Goal: Information Seeking & Learning: Understand process/instructions

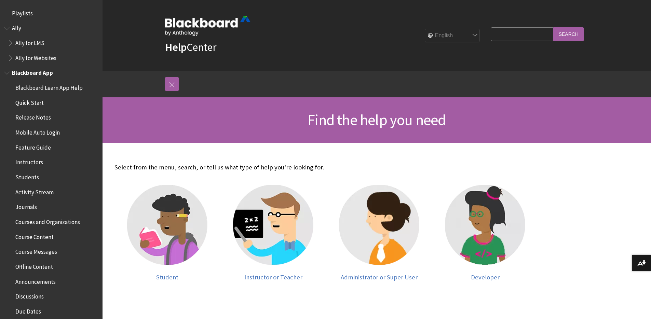
click at [9, 74] on span "Book outline for Blackboard App Help" at bounding box center [7, 71] width 7 height 9
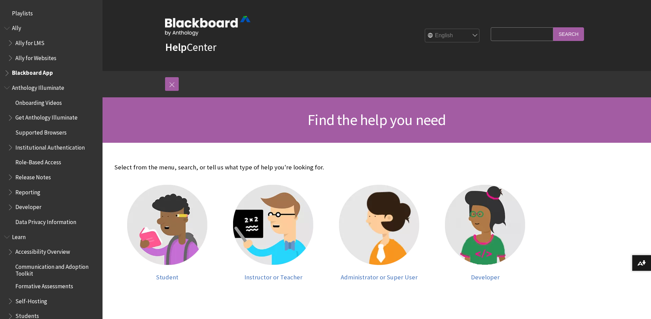
click at [8, 89] on span "Book outline for Anthology Illuminate" at bounding box center [7, 86] width 7 height 9
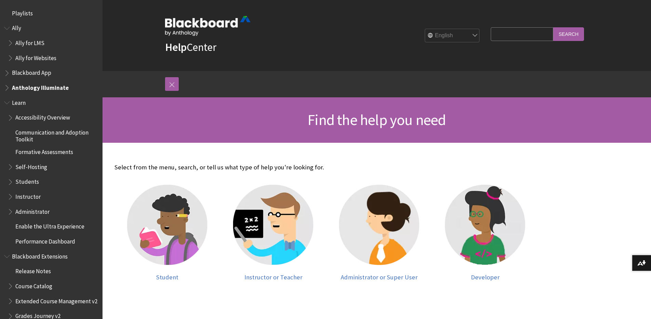
click at [6, 105] on span "Book outline for Blackboard Learn Help" at bounding box center [7, 101] width 7 height 9
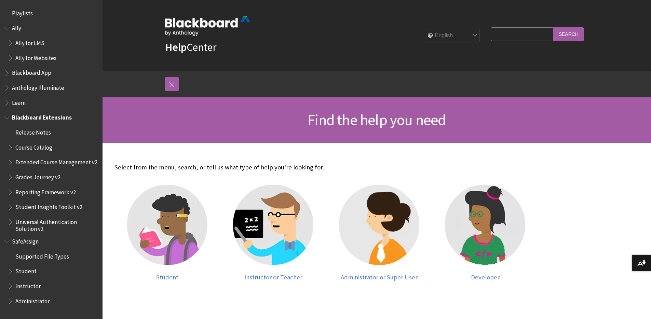
click at [6, 119] on span "Book outline for Blackboard Extensions" at bounding box center [7, 116] width 7 height 9
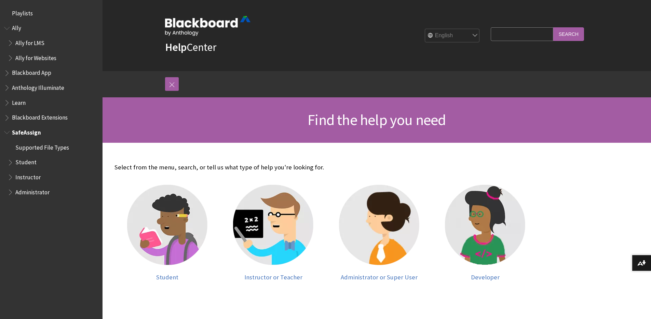
click at [9, 131] on span "Book outline for Blackboard SafeAssign" at bounding box center [7, 131] width 7 height 9
click at [7, 29] on span "Book outline for Anthology Ally Help" at bounding box center [7, 27] width 7 height 9
click at [6, 73] on span "Book outline for Blackboard Learn Help" at bounding box center [7, 71] width 7 height 9
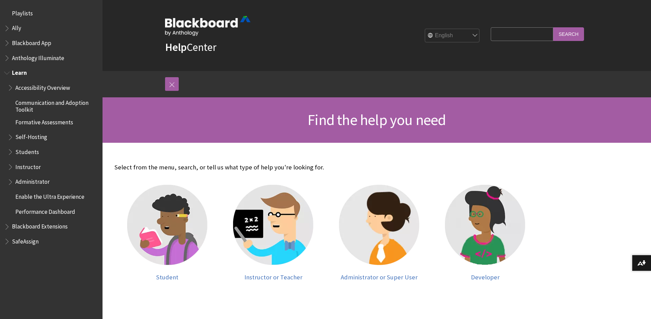
click at [6, 73] on span "Book outline for Blackboard Learn Help" at bounding box center [7, 71] width 7 height 9
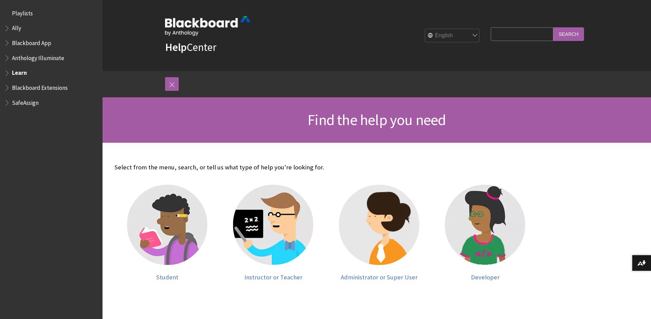
click at [7, 87] on span "Book outline for Blackboard Extensions" at bounding box center [7, 86] width 7 height 9
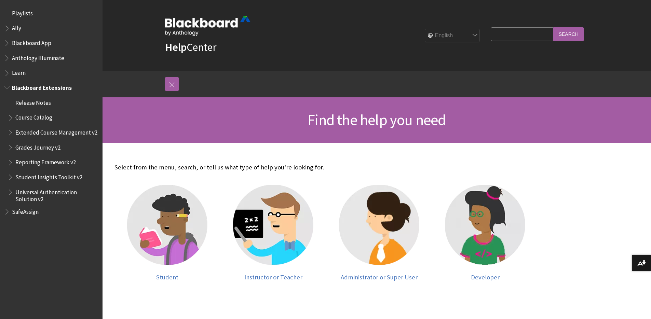
click at [7, 87] on span "Book outline for Blackboard Extensions" at bounding box center [7, 86] width 7 height 9
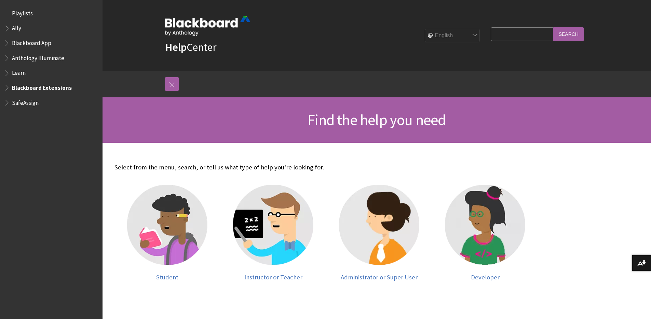
click at [521, 32] on input "Search Query" at bounding box center [521, 33] width 62 height 13
type input "ultra"
click at [553, 27] on input "Search" at bounding box center [568, 33] width 31 height 13
click at [5, 72] on span "Book outline for Blackboard Learn Help" at bounding box center [7, 71] width 7 height 9
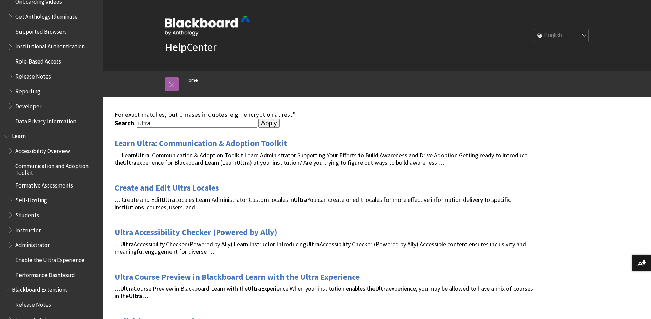
scroll to position [479, 0]
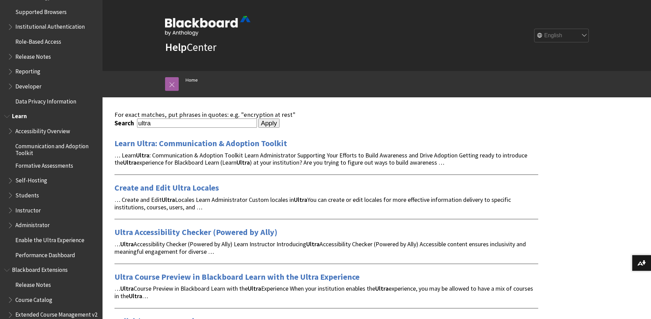
click at [11, 195] on span "Book outline for Blackboard Learn Help" at bounding box center [11, 194] width 7 height 9
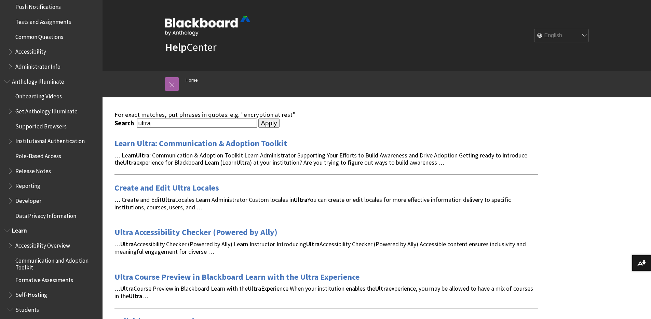
scroll to position [332, 0]
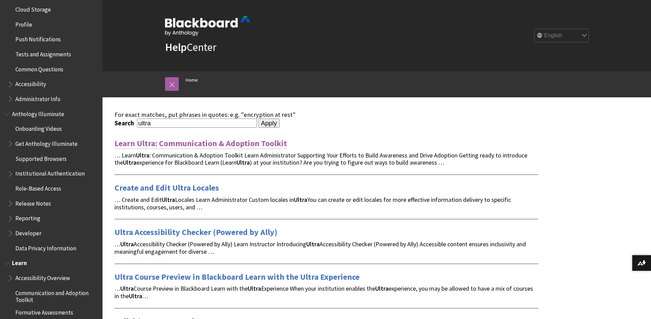
click at [176, 145] on link "Learn Ultra: Communication & Adoption Toolkit" at bounding box center [200, 143] width 172 height 11
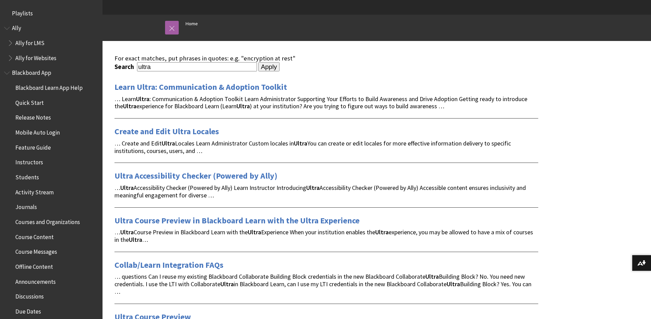
scroll to position [101, 0]
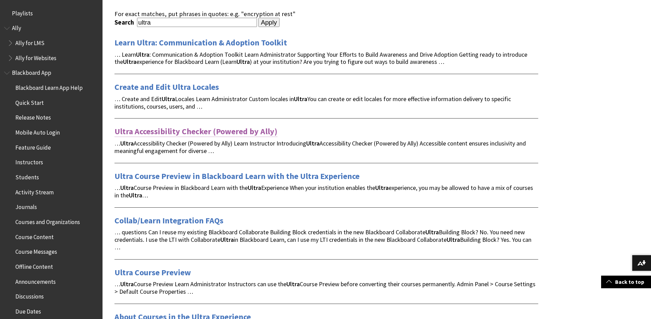
click at [169, 127] on link "Ultra Accessibility Checker (Powered by Ally)" at bounding box center [195, 131] width 163 height 11
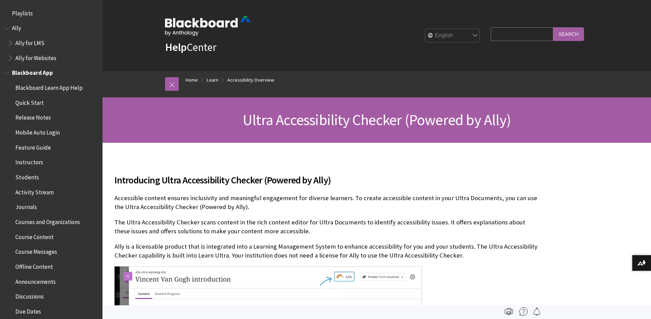
click at [30, 176] on span "Students" at bounding box center [27, 175] width 24 height 9
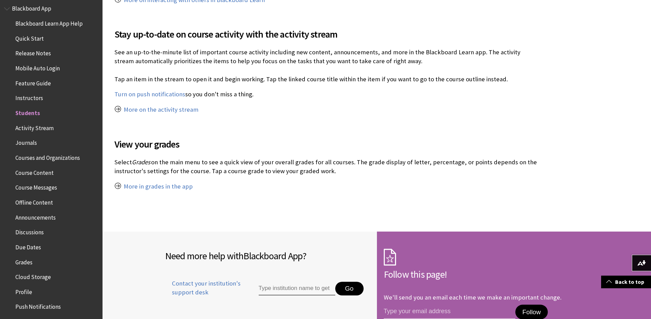
scroll to position [66, 0]
click at [5, 7] on span "Book outline for Blackboard App Help" at bounding box center [7, 6] width 7 height 9
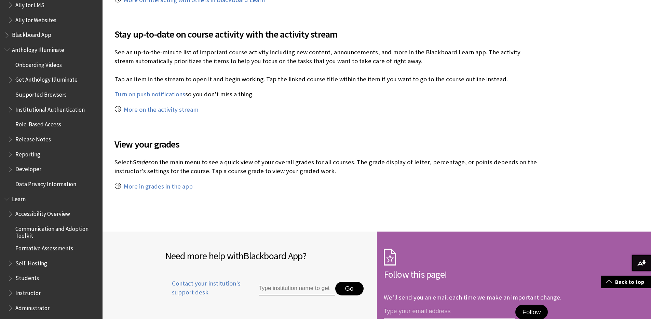
scroll to position [28, 0]
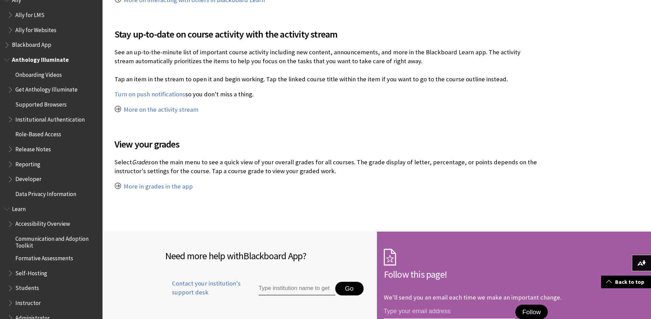
click at [6, 58] on span "Book outline for Anthology Illuminate" at bounding box center [7, 58] width 7 height 9
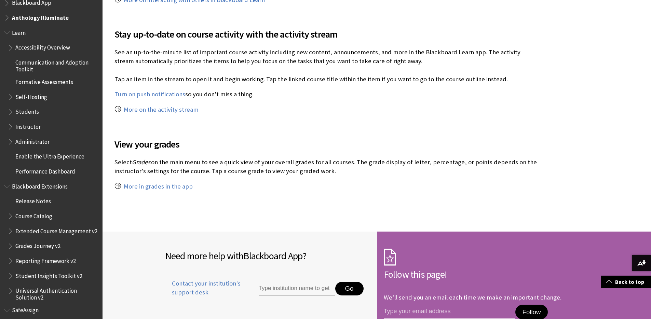
scroll to position [70, 0]
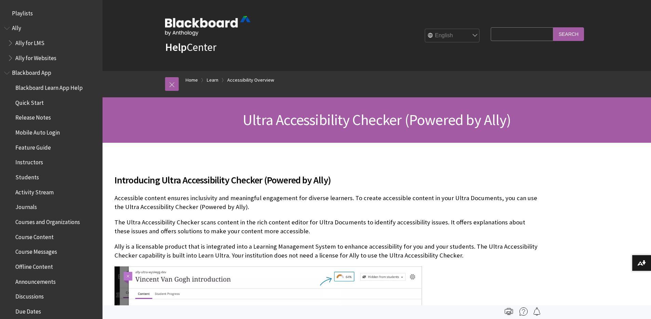
scroll to position [624, 0]
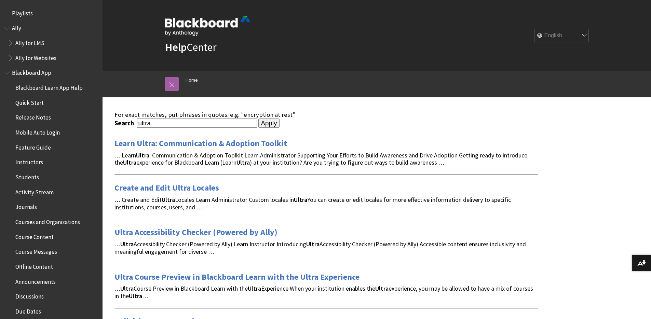
scroll to position [101, 0]
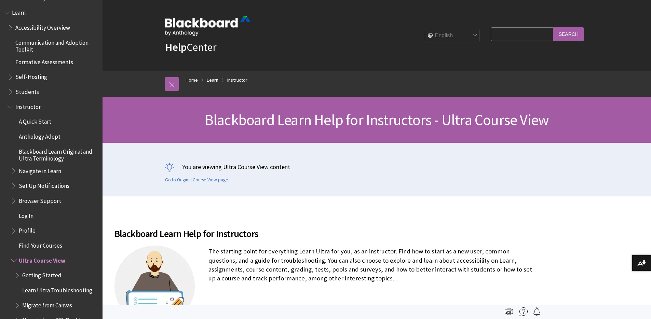
scroll to position [581, 0]
click at [10, 96] on span "Book outline for Blackboard Learn Help" at bounding box center [11, 91] width 7 height 9
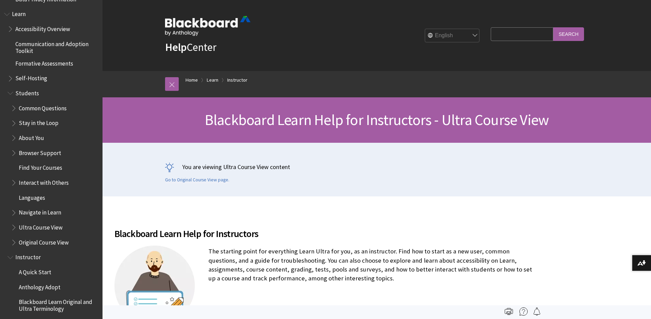
click at [14, 230] on span "Book outline for Blackboard Learn Help" at bounding box center [14, 226] width 7 height 9
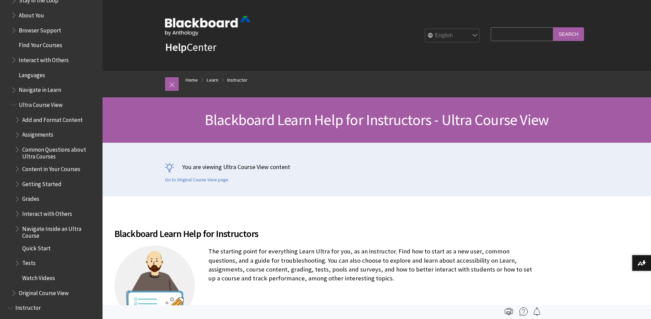
scroll to position [705, 0]
click at [14, 182] on ul "Add and Format Content Assignments Common Questions about Ultra Courses Content…" at bounding box center [54, 198] width 87 height 170
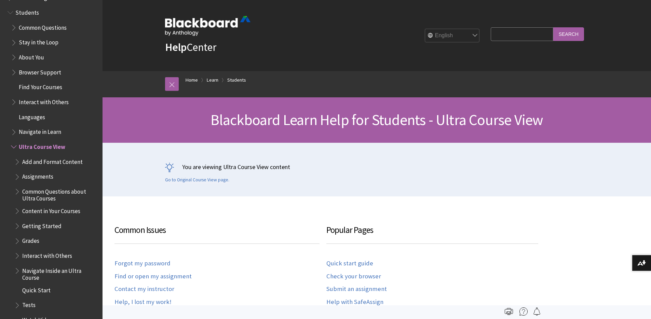
scroll to position [688, 0]
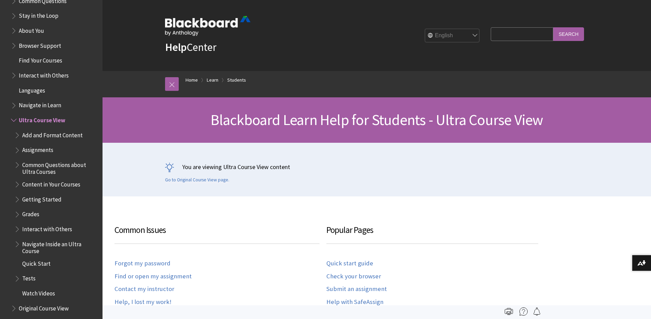
click at [17, 200] on span "Book outline for Blackboard Learn Help" at bounding box center [17, 198] width 7 height 9
click at [53, 199] on span "Getting Started" at bounding box center [41, 198] width 39 height 9
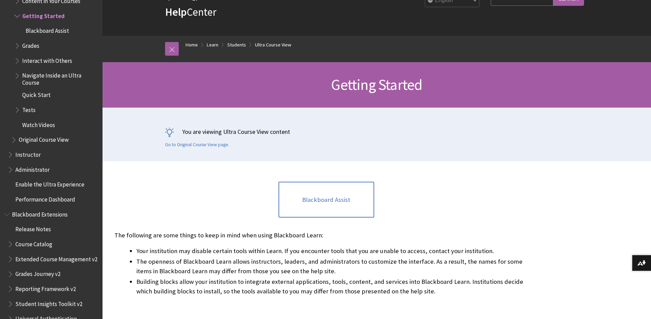
scroll to position [143, 0]
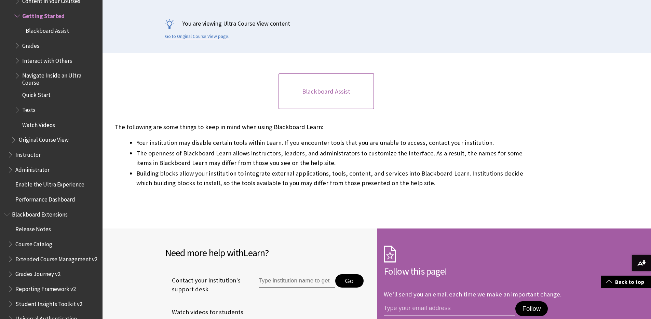
click at [351, 98] on link "Blackboard Assist" at bounding box center [326, 91] width 96 height 36
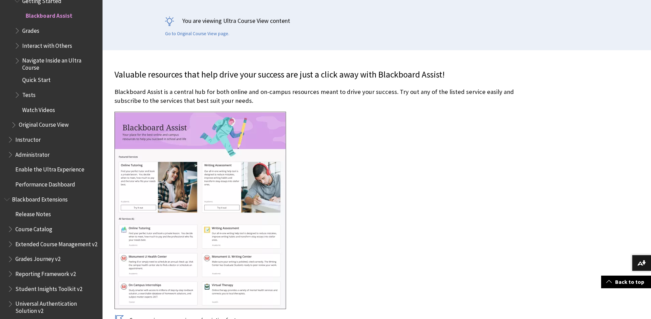
scroll to position [147, 0]
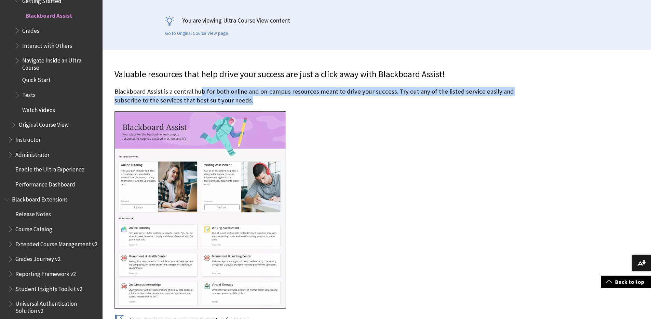
drag, startPoint x: 201, startPoint y: 91, endPoint x: 373, endPoint y: 101, distance: 172.8
click at [373, 101] on p "Blackboard Assist is a central hub for both online and on-campus resources mean…" at bounding box center [326, 96] width 424 height 18
click at [383, 101] on p "Blackboard Assist is a central hub for both online and on-campus resources mean…" at bounding box center [326, 96] width 424 height 18
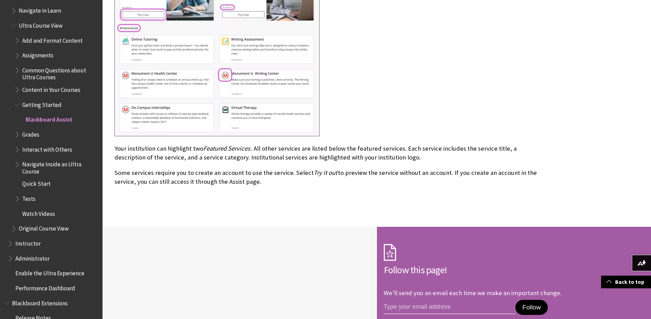
scroll to position [767, 0]
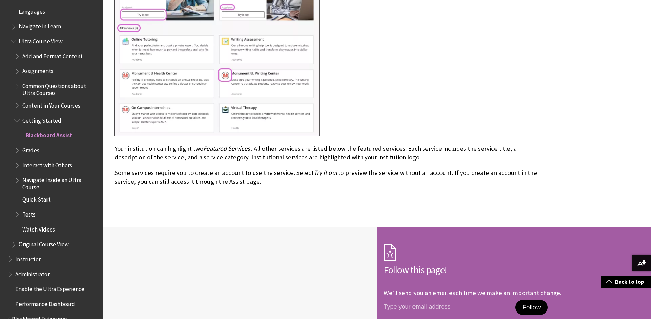
click at [18, 120] on span "Book outline for Blackboard Learn Help" at bounding box center [17, 119] width 7 height 9
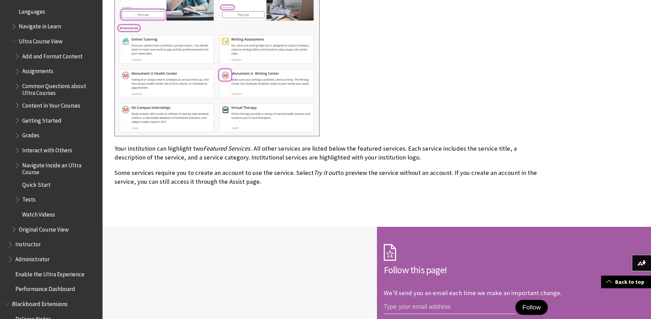
click at [19, 166] on span "Book outline for Blackboard Learn Help" at bounding box center [17, 164] width 7 height 9
click at [34, 168] on span "Navigate Inside an Ultra Course" at bounding box center [59, 168] width 75 height 16
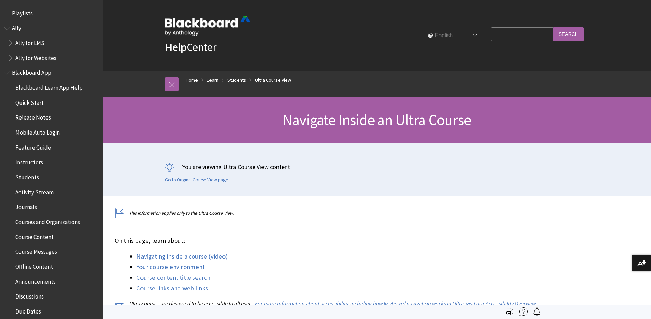
scroll to position [916, 0]
